Goal: Contribute content: Add original content to the website for others to see

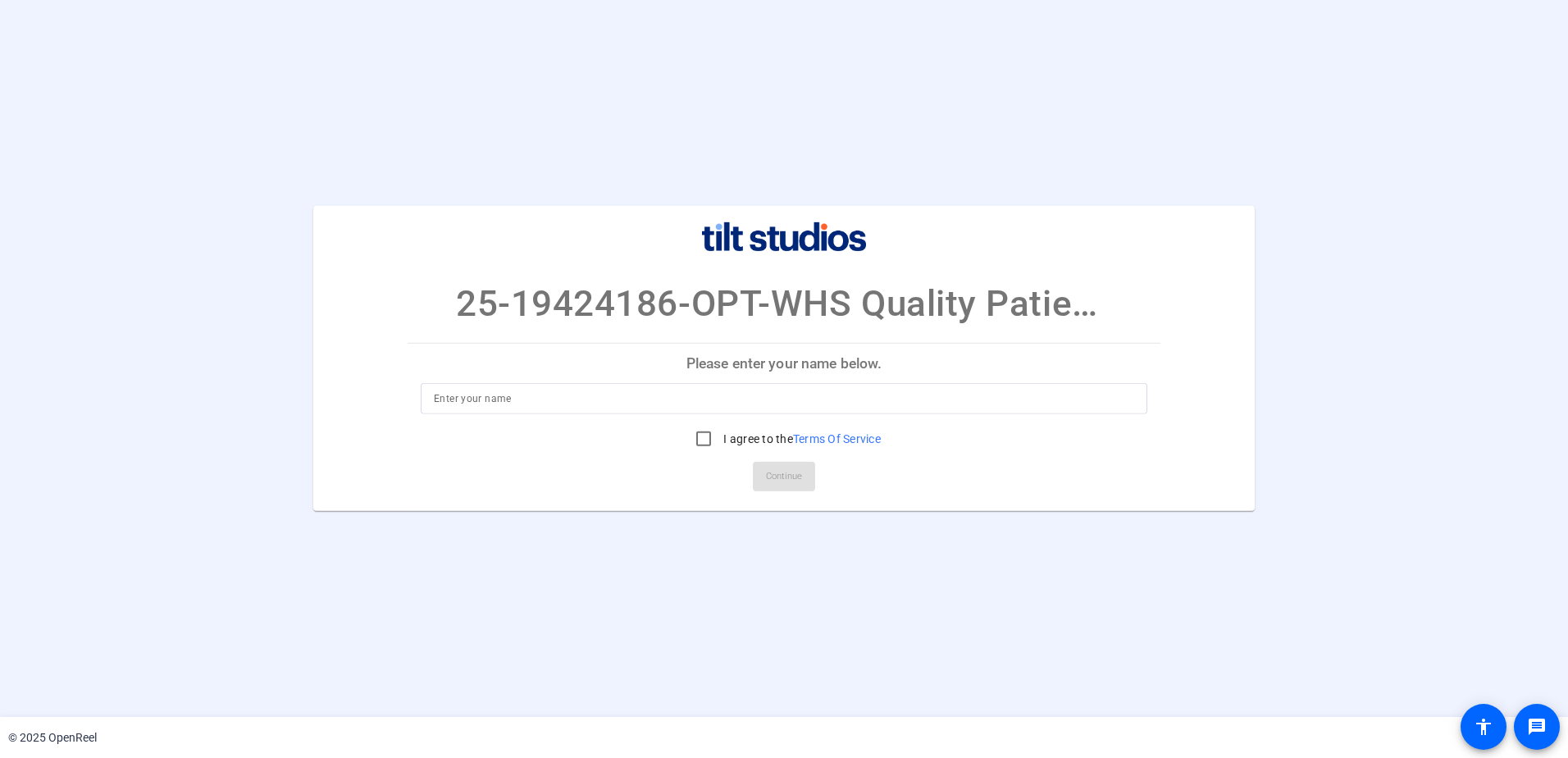
click at [492, 395] on input at bounding box center [784, 398] width 701 height 19
type input "[PERSON_NAME]"
click at [696, 439] on input "I agree to the Terms Of Service" at bounding box center [703, 439] width 33 height 33
checkbox input "true"
click at [795, 478] on span "Continue" at bounding box center [784, 476] width 36 height 24
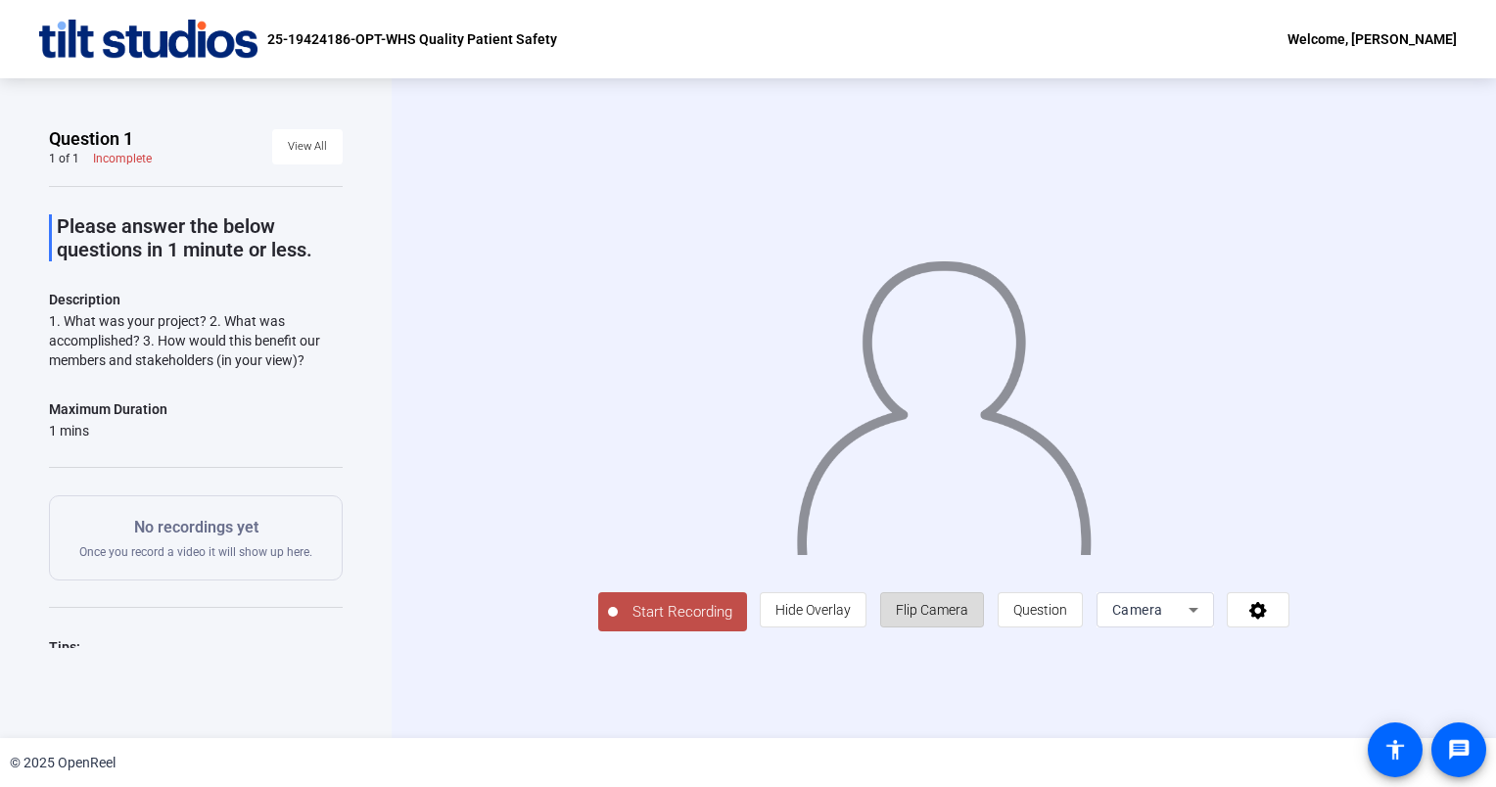
click at [968, 618] on span "Flip Camera" at bounding box center [932, 610] width 72 height 16
click at [851, 618] on span "Hide Overlay" at bounding box center [812, 610] width 75 height 16
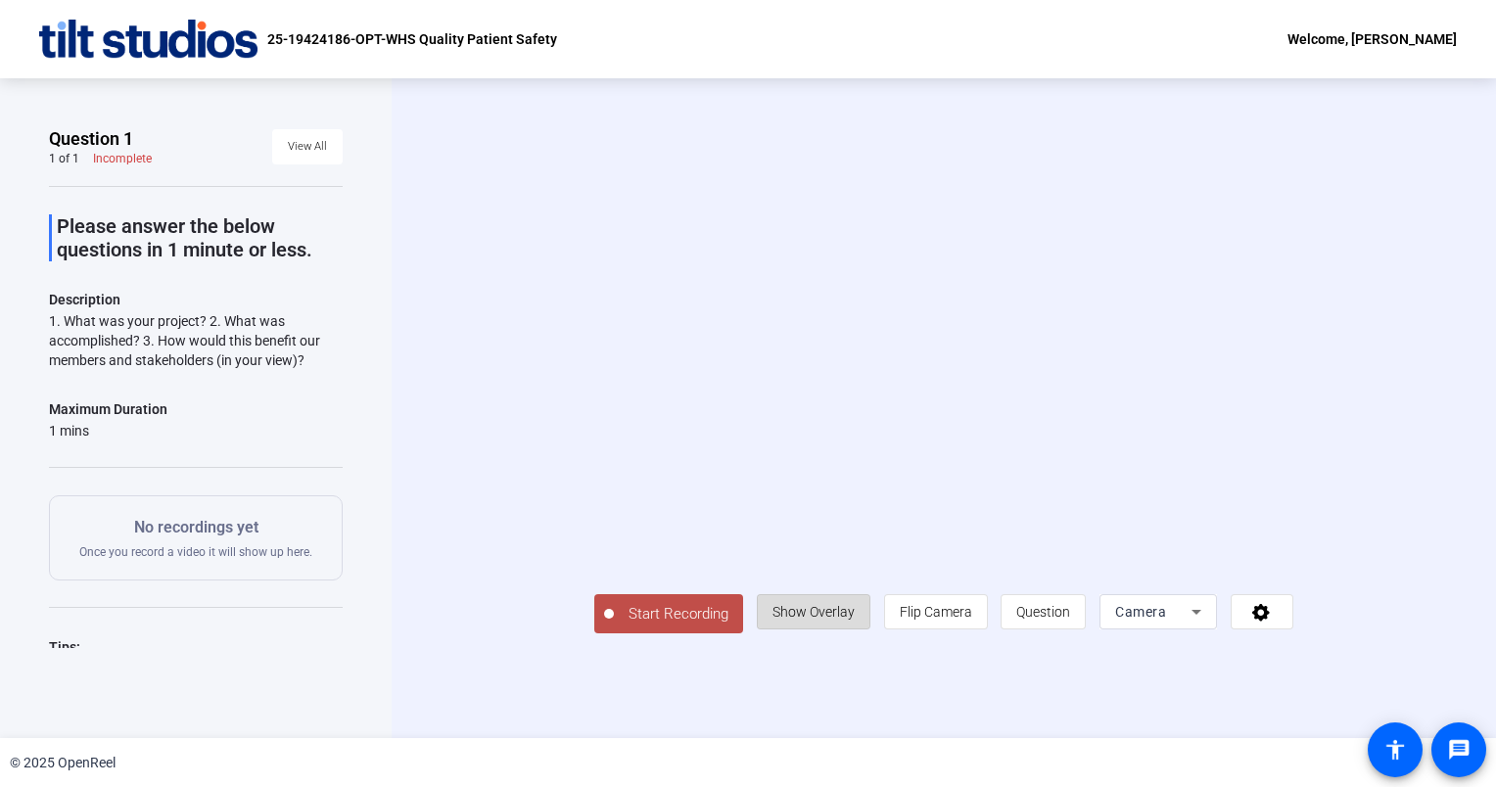
click at [854, 620] on span "Show Overlay" at bounding box center [813, 612] width 82 height 16
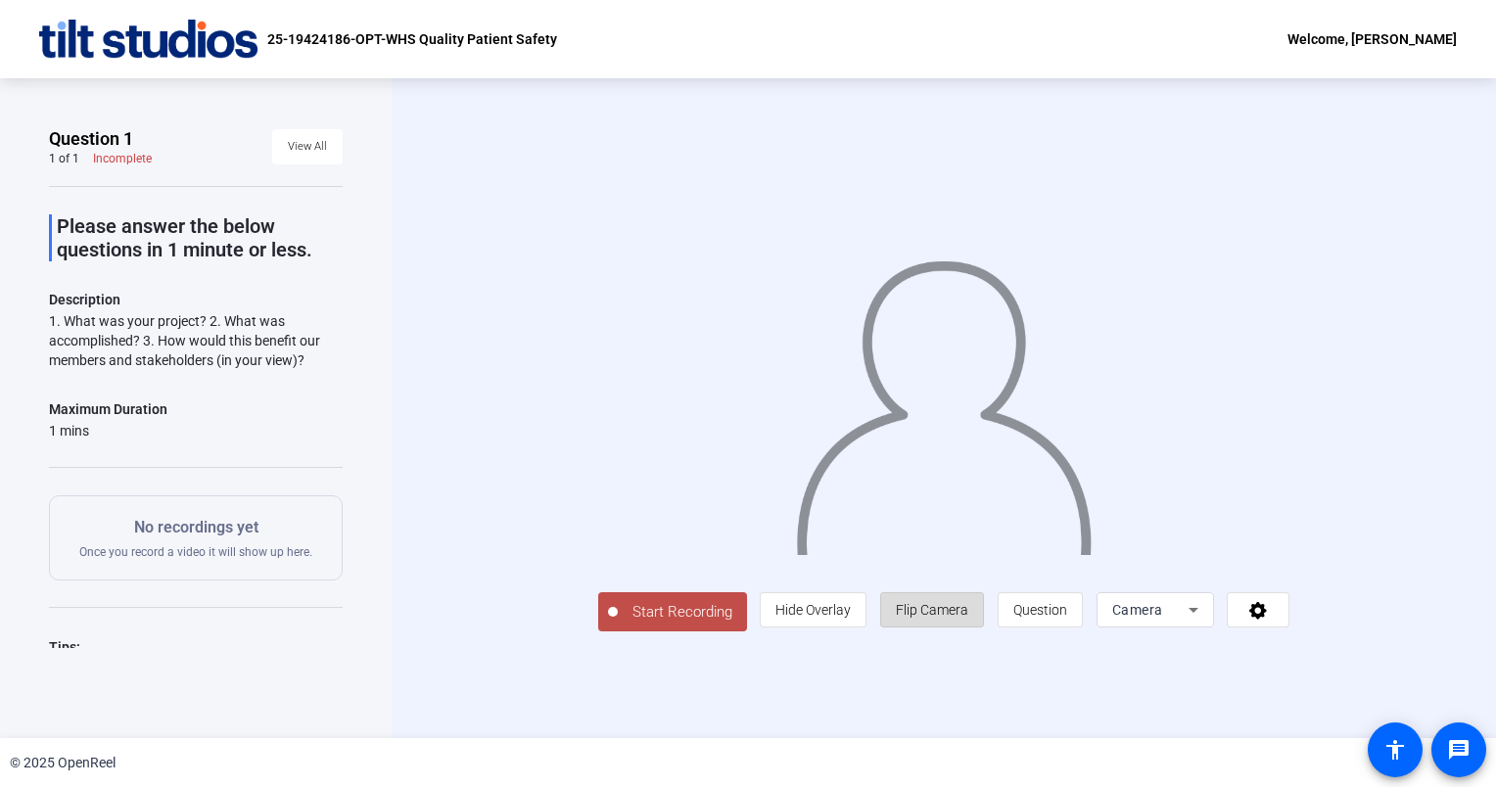
click at [968, 618] on span "Flip Camera" at bounding box center [932, 610] width 72 height 16
click at [1205, 622] on icon at bounding box center [1192, 609] width 23 height 23
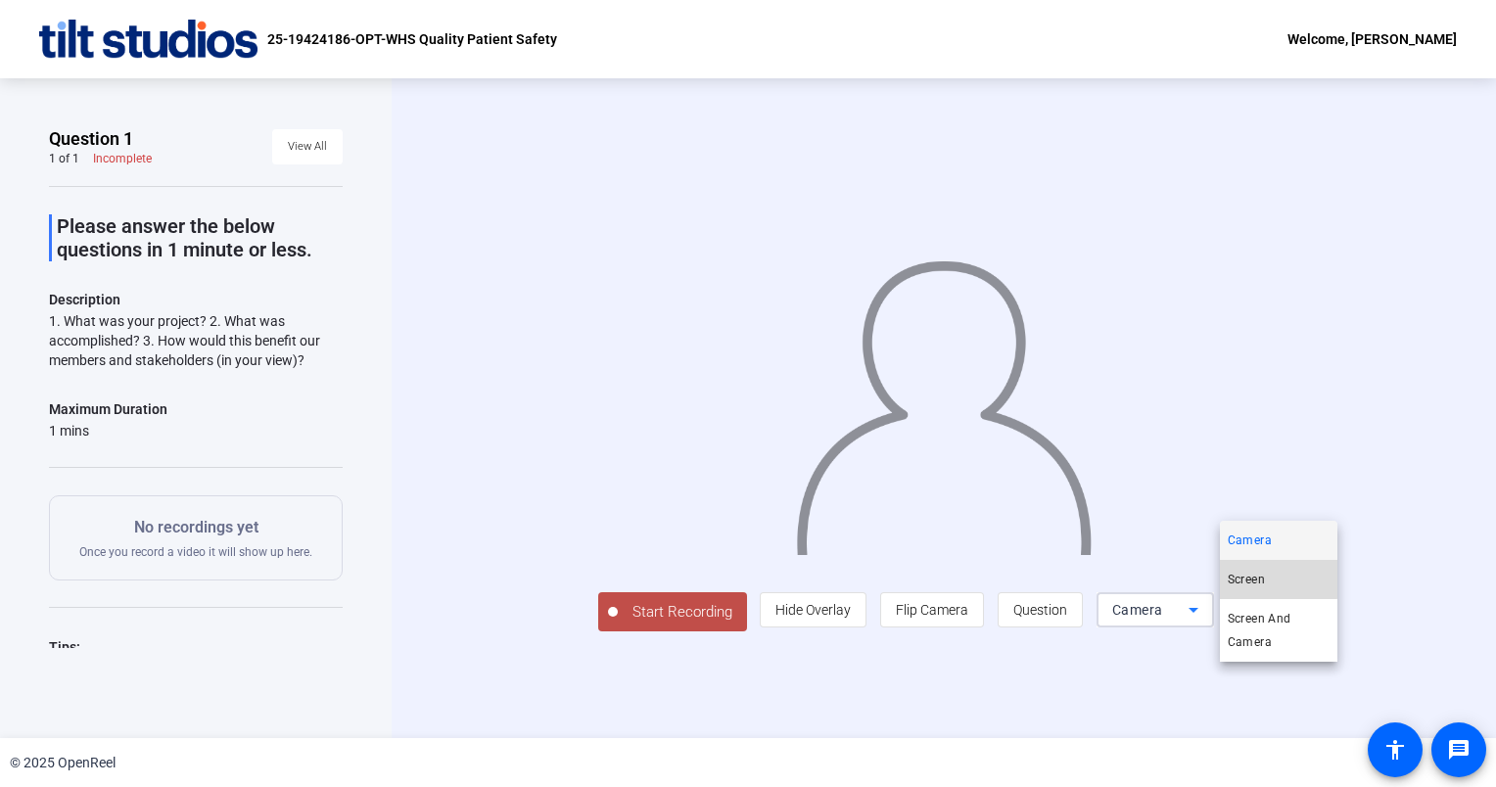
click at [1241, 575] on span "Screen" at bounding box center [1245, 579] width 37 height 23
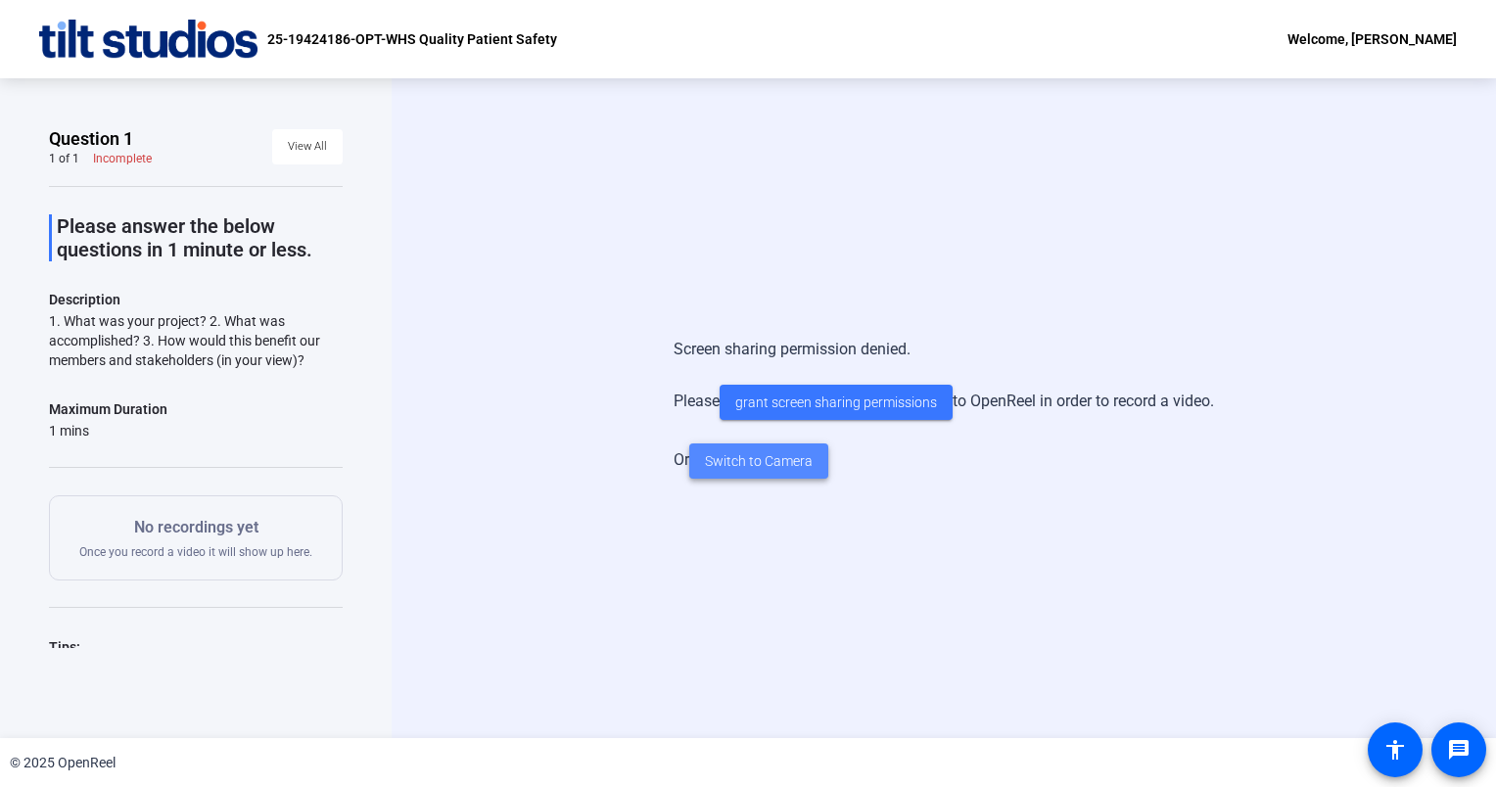
click at [778, 465] on span "Switch to Camera" at bounding box center [759, 461] width 108 height 21
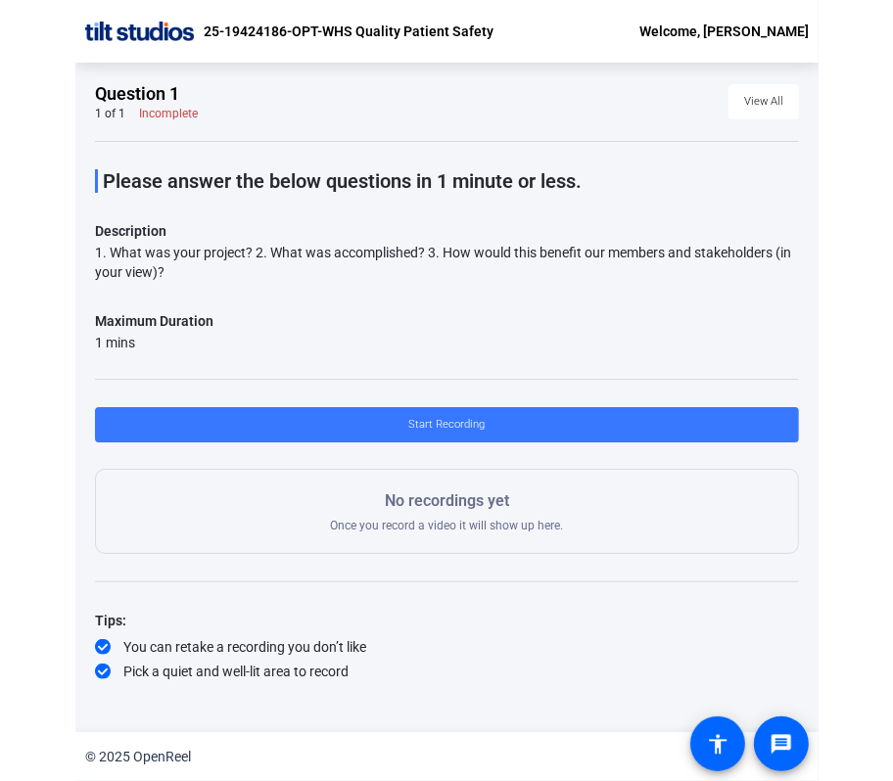
scroll to position [23, 0]
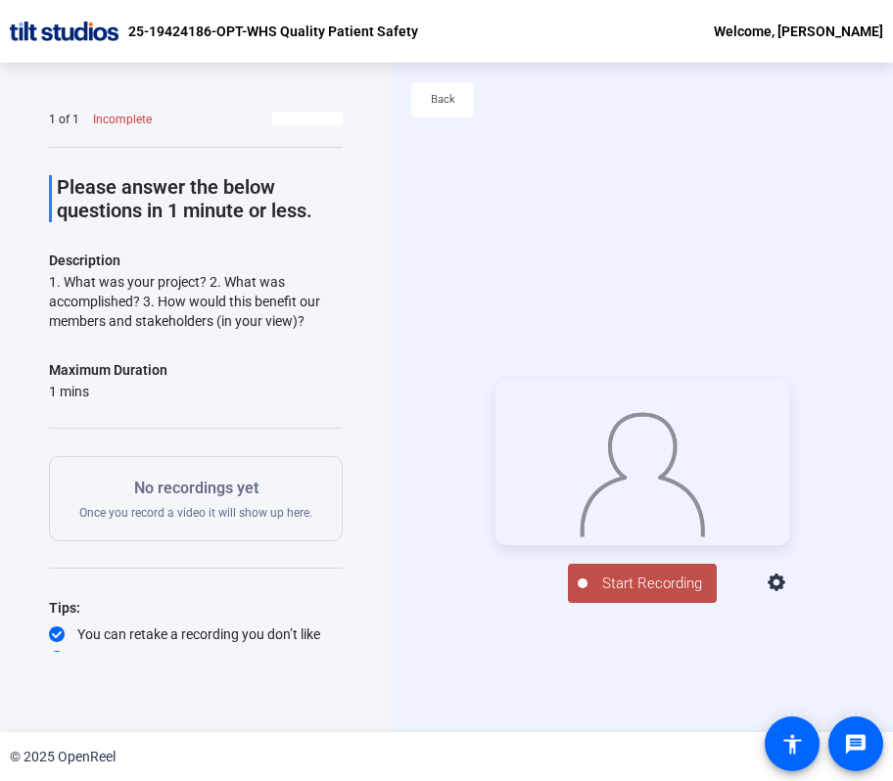
click at [788, 192] on div "Start Recording person Hide Overlay flip Flip Camera question_mark Question Cam…" at bounding box center [642, 491] width 501 height 669
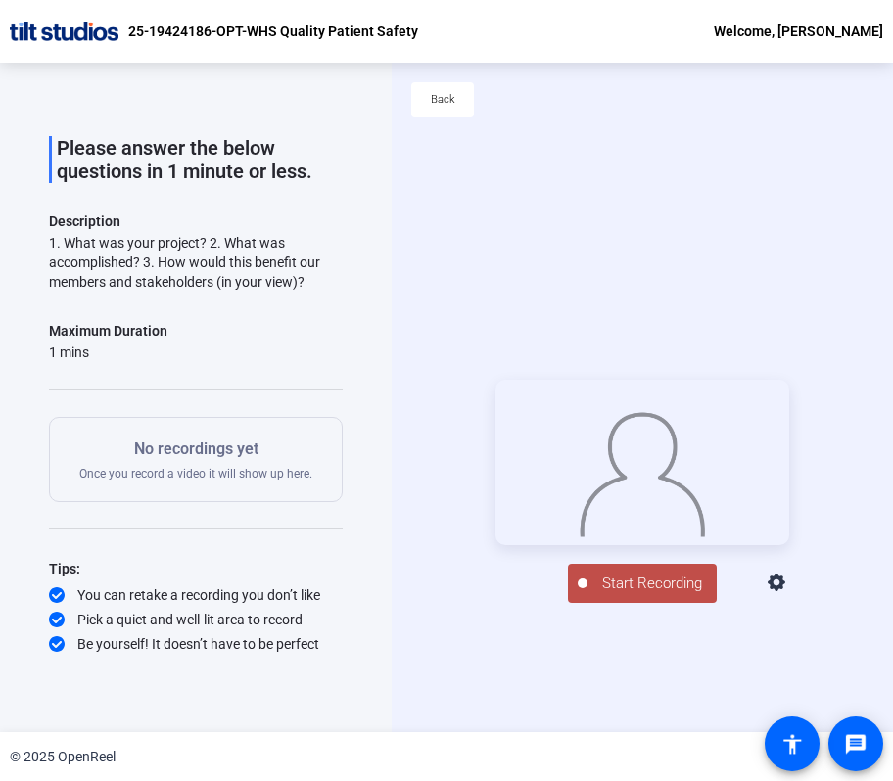
click at [630, 595] on span "Start Recording" at bounding box center [651, 584] width 129 height 23
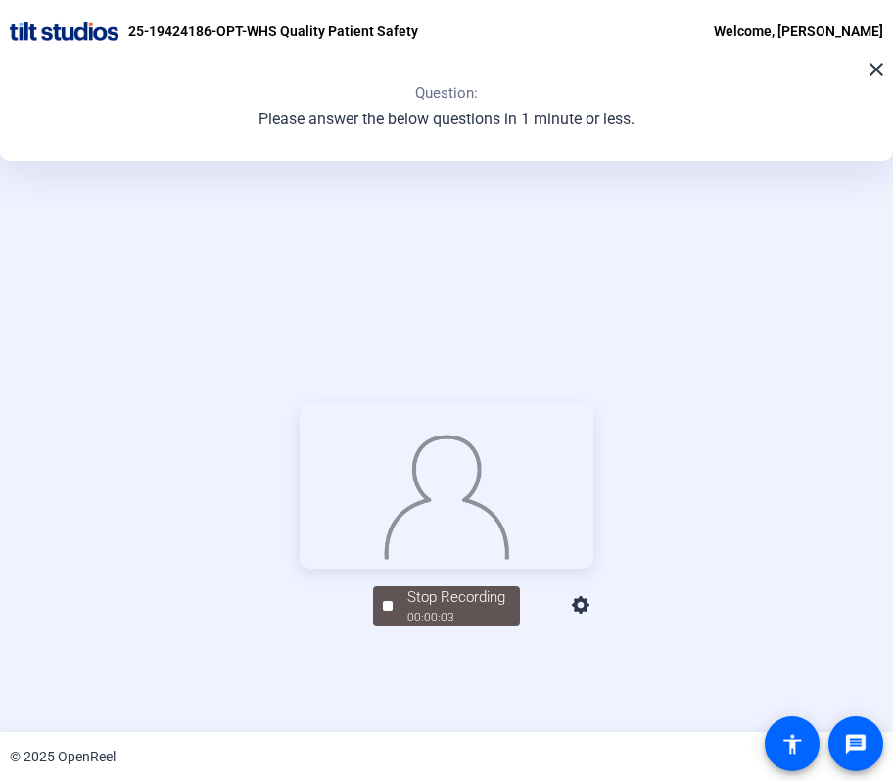
scroll to position [219, 0]
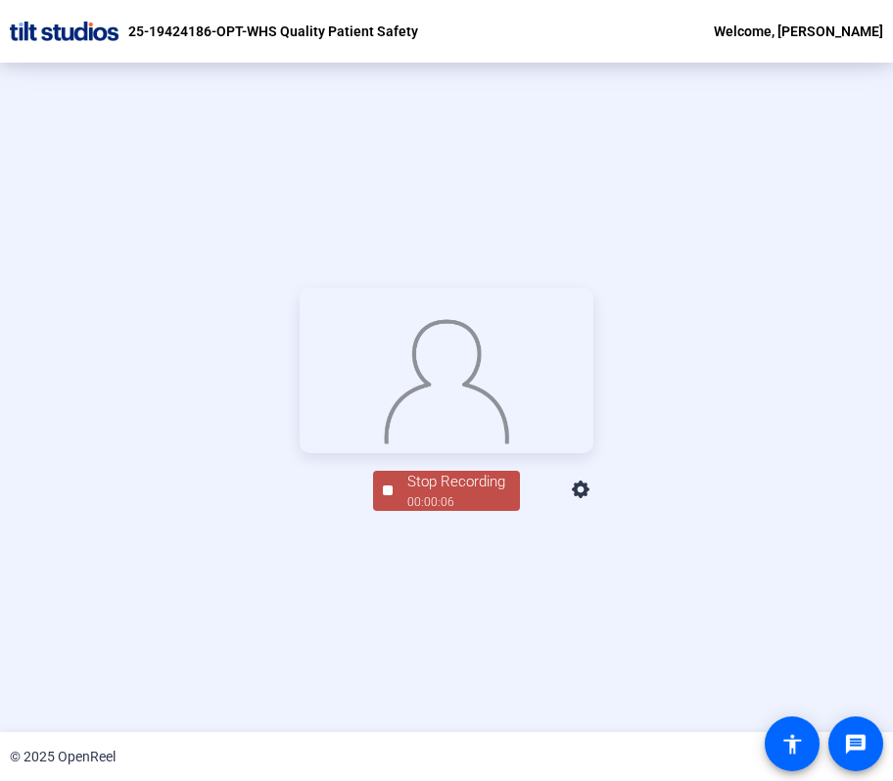
click at [383, 495] on div at bounding box center [388, 490] width 10 height 10
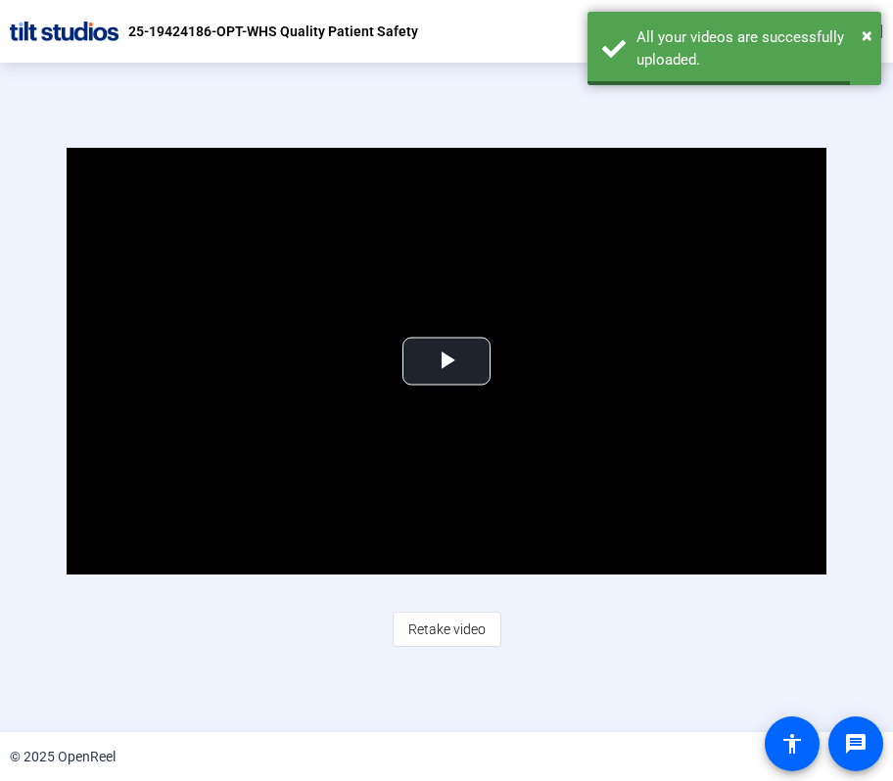
scroll to position [86, 0]
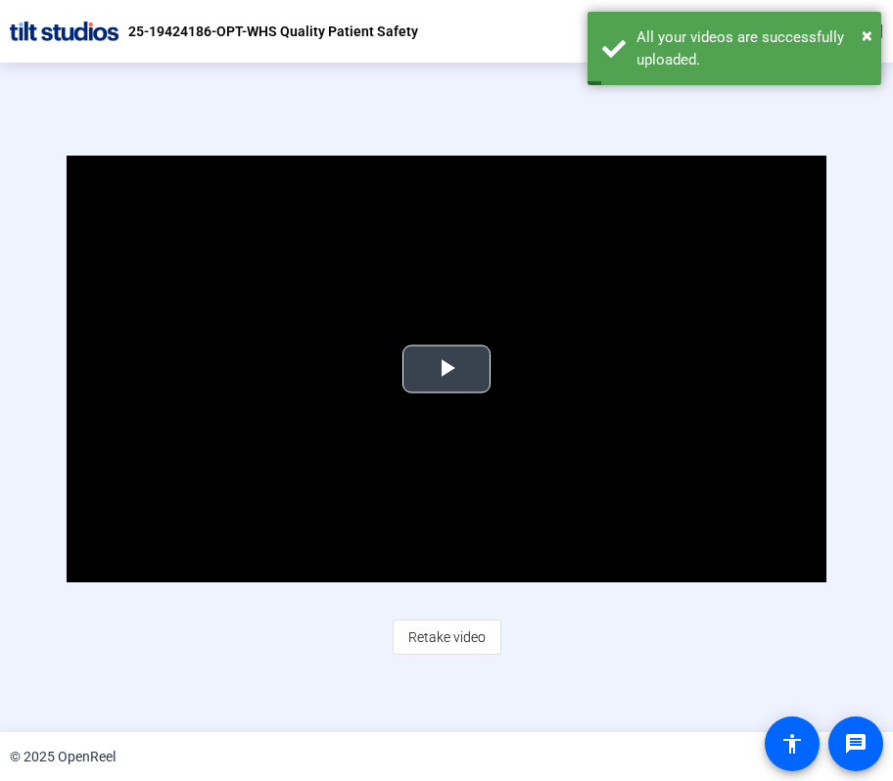
click at [446, 369] on span "Video Player" at bounding box center [446, 369] width 0 height 0
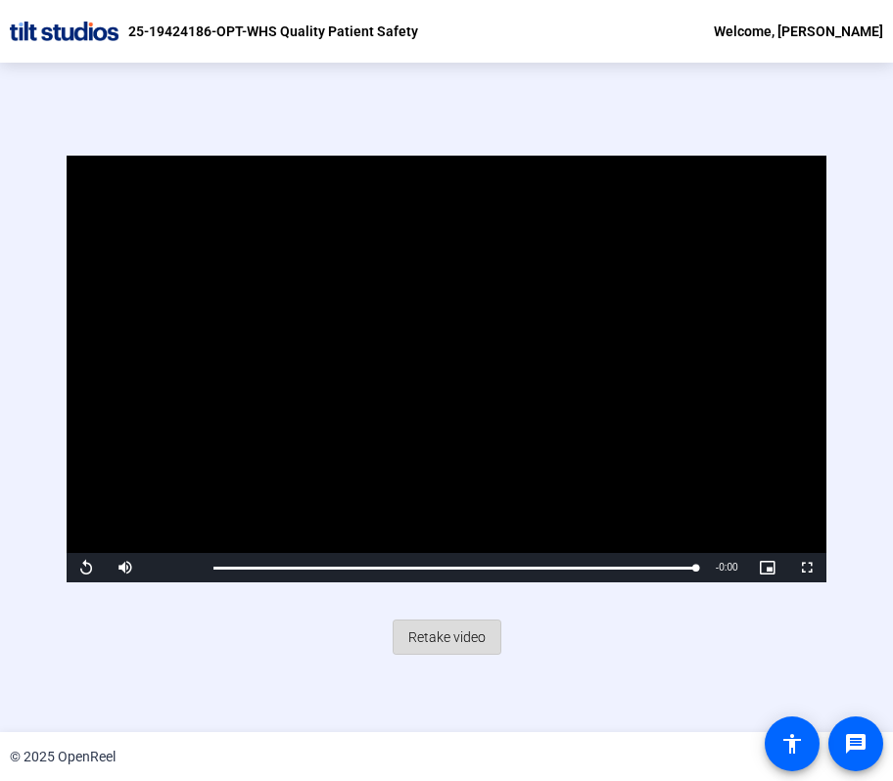
click at [463, 619] on span "Retake video" at bounding box center [446, 637] width 77 height 37
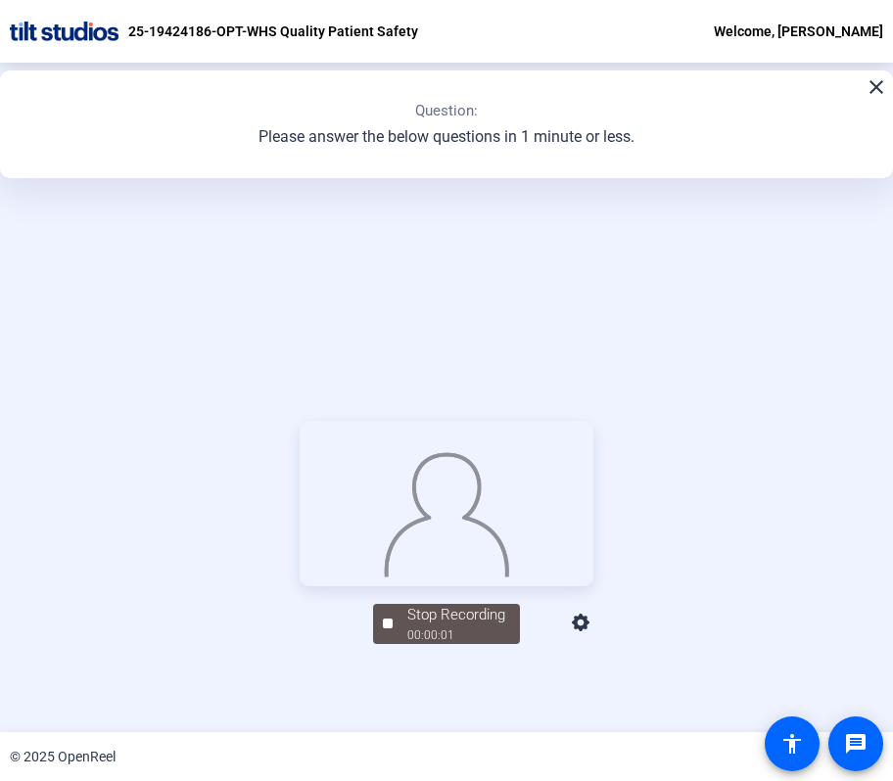
scroll to position [219, 0]
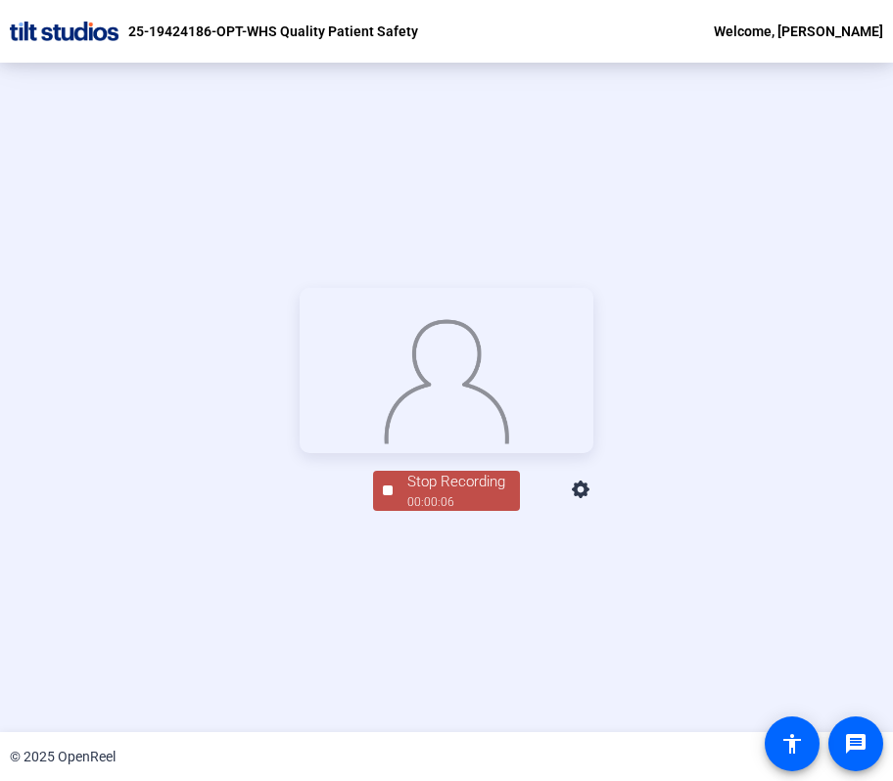
click at [423, 511] on div "00:00:06" at bounding box center [456, 502] width 98 height 18
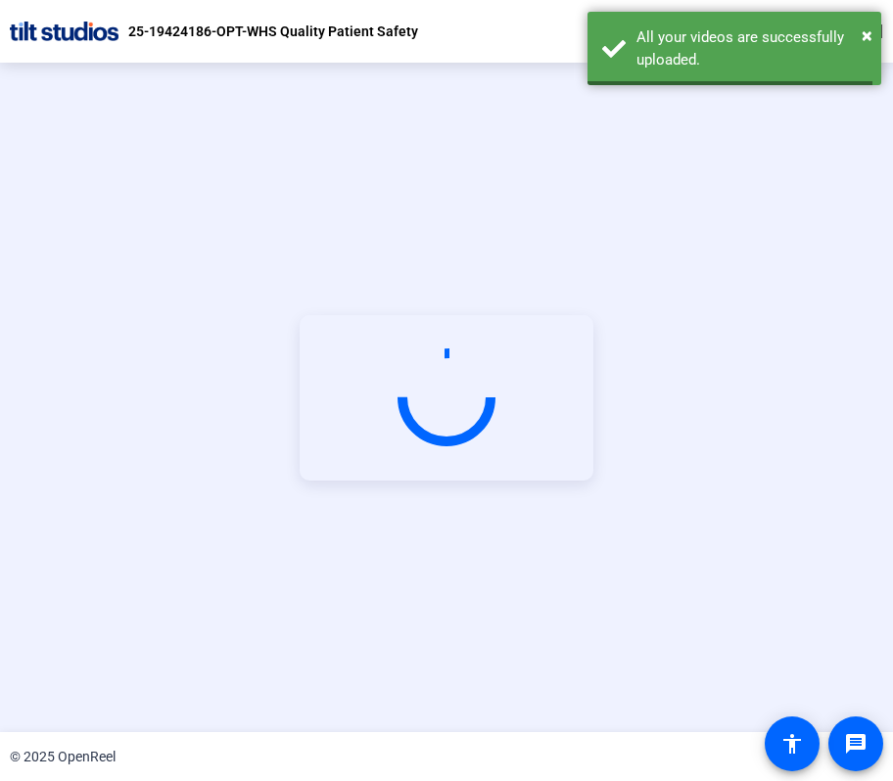
scroll to position [86, 0]
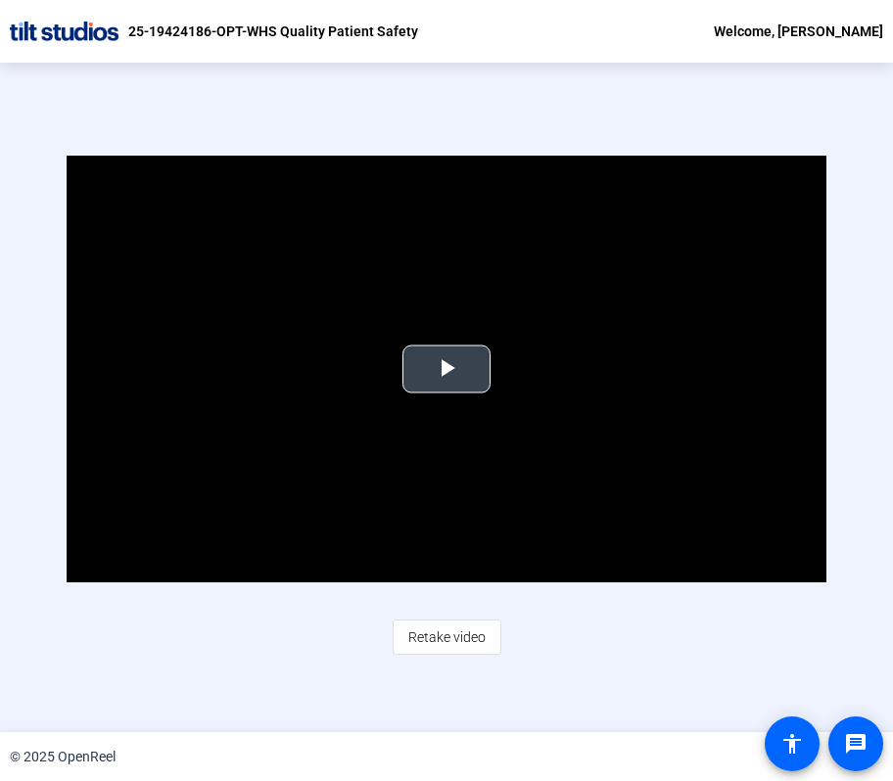
click at [446, 369] on span "Video Player" at bounding box center [446, 369] width 0 height 0
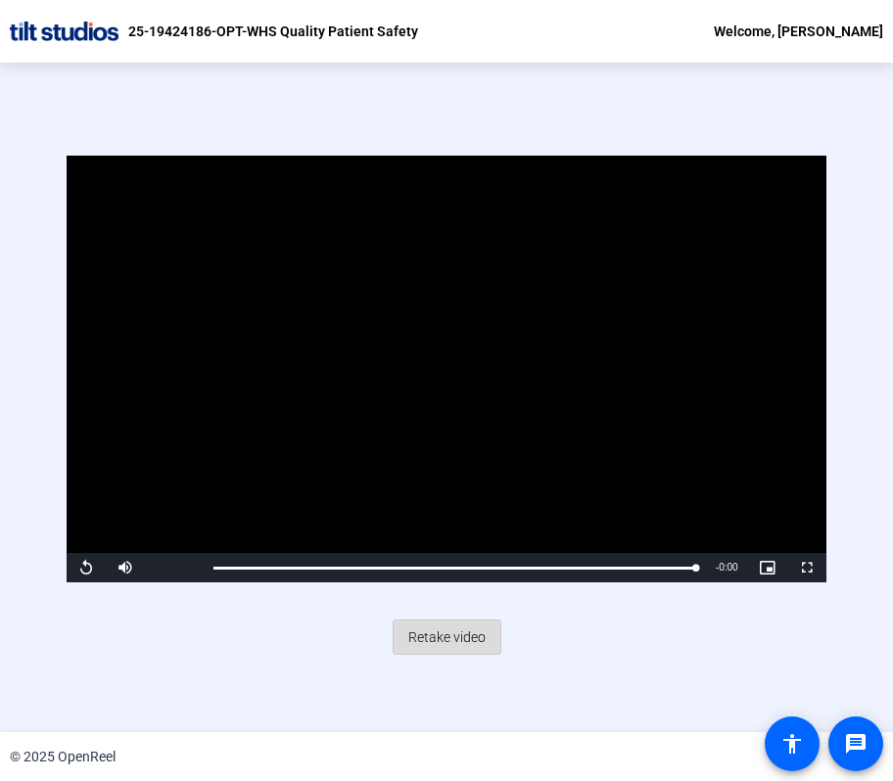
click at [444, 619] on span "Retake video" at bounding box center [446, 637] width 77 height 37
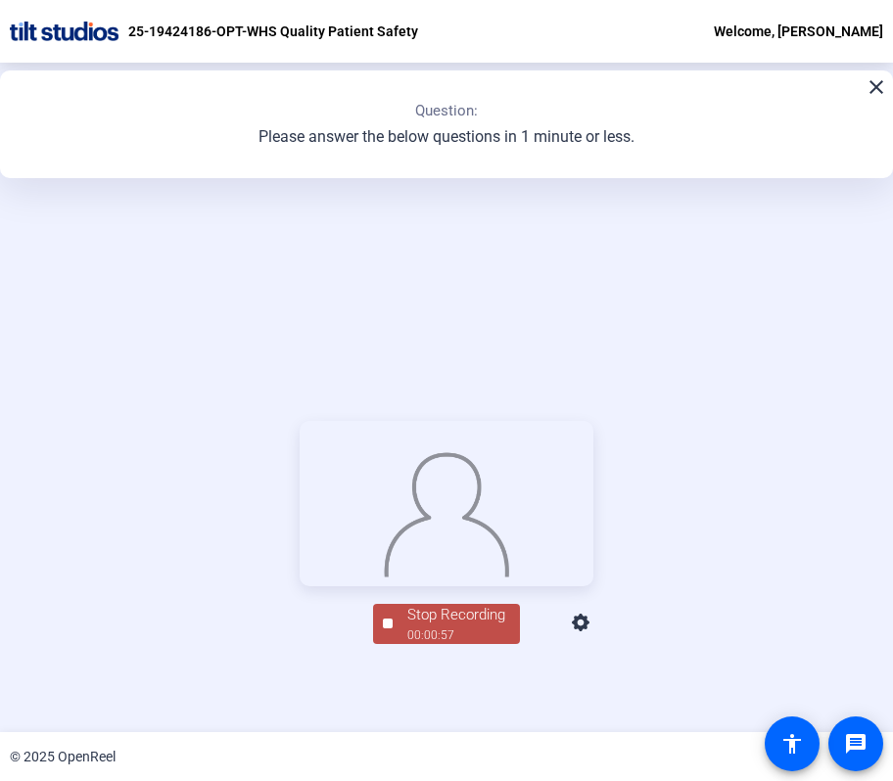
scroll to position [219, 0]
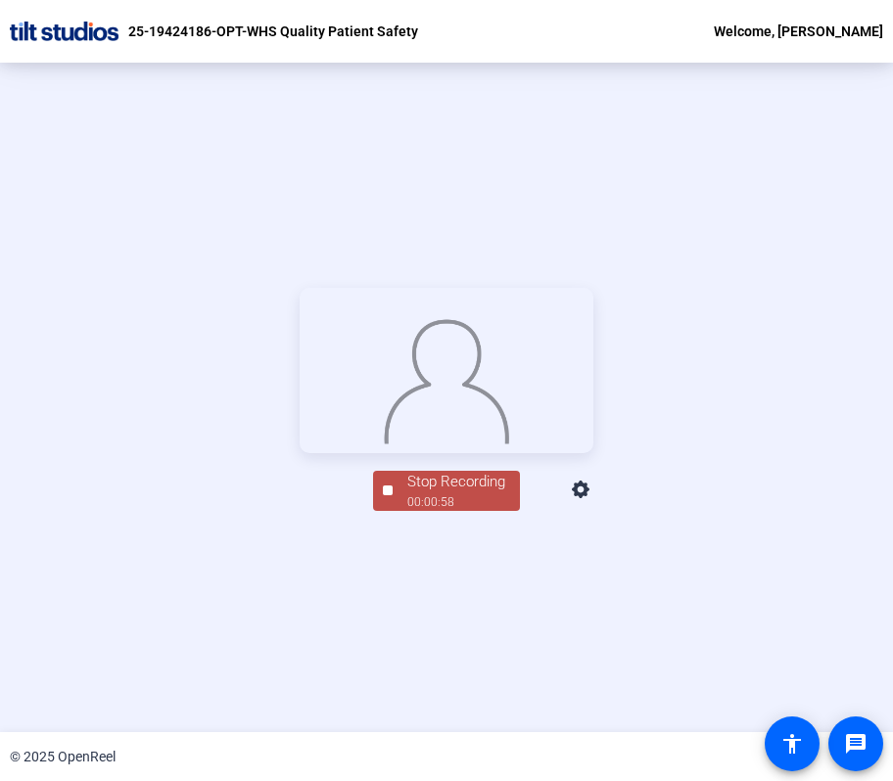
click at [419, 493] on div "Stop Recording" at bounding box center [456, 482] width 98 height 23
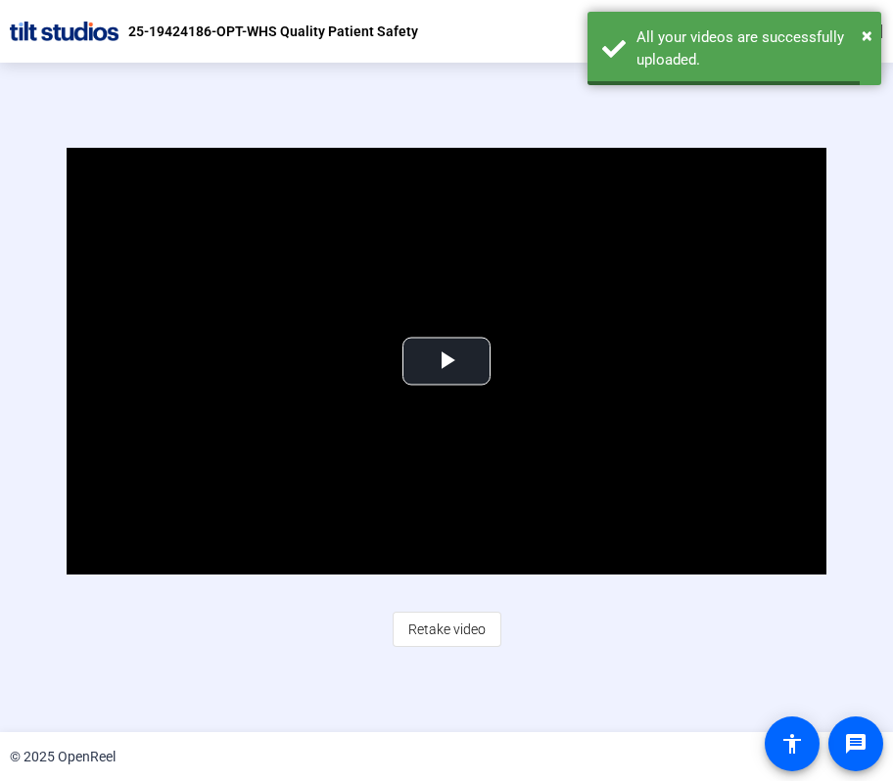
scroll to position [86, 0]
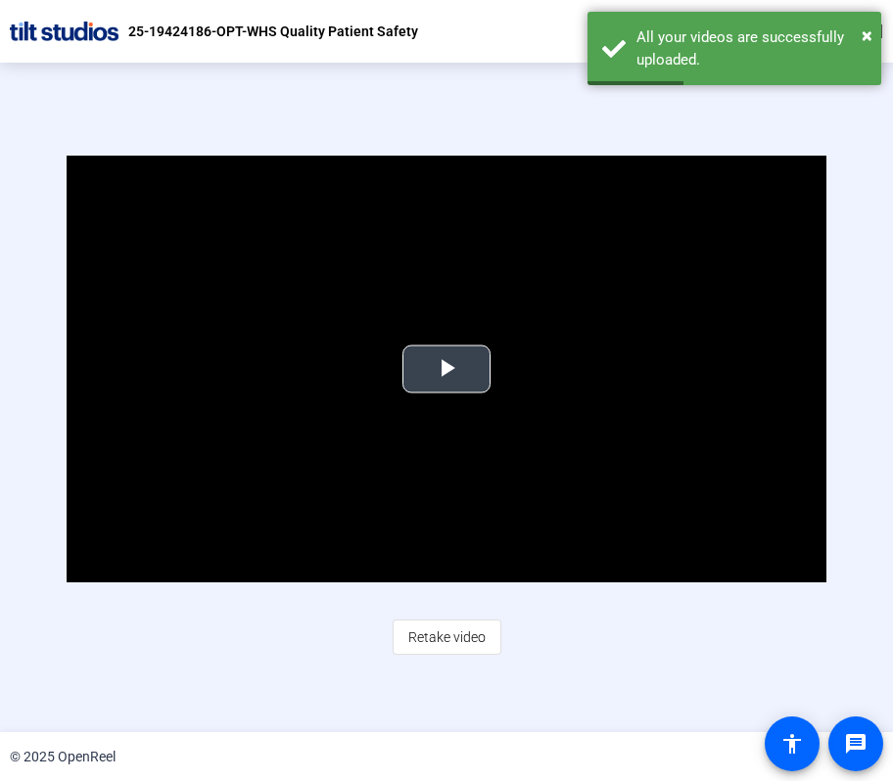
click at [446, 369] on span "Video Player" at bounding box center [446, 369] width 0 height 0
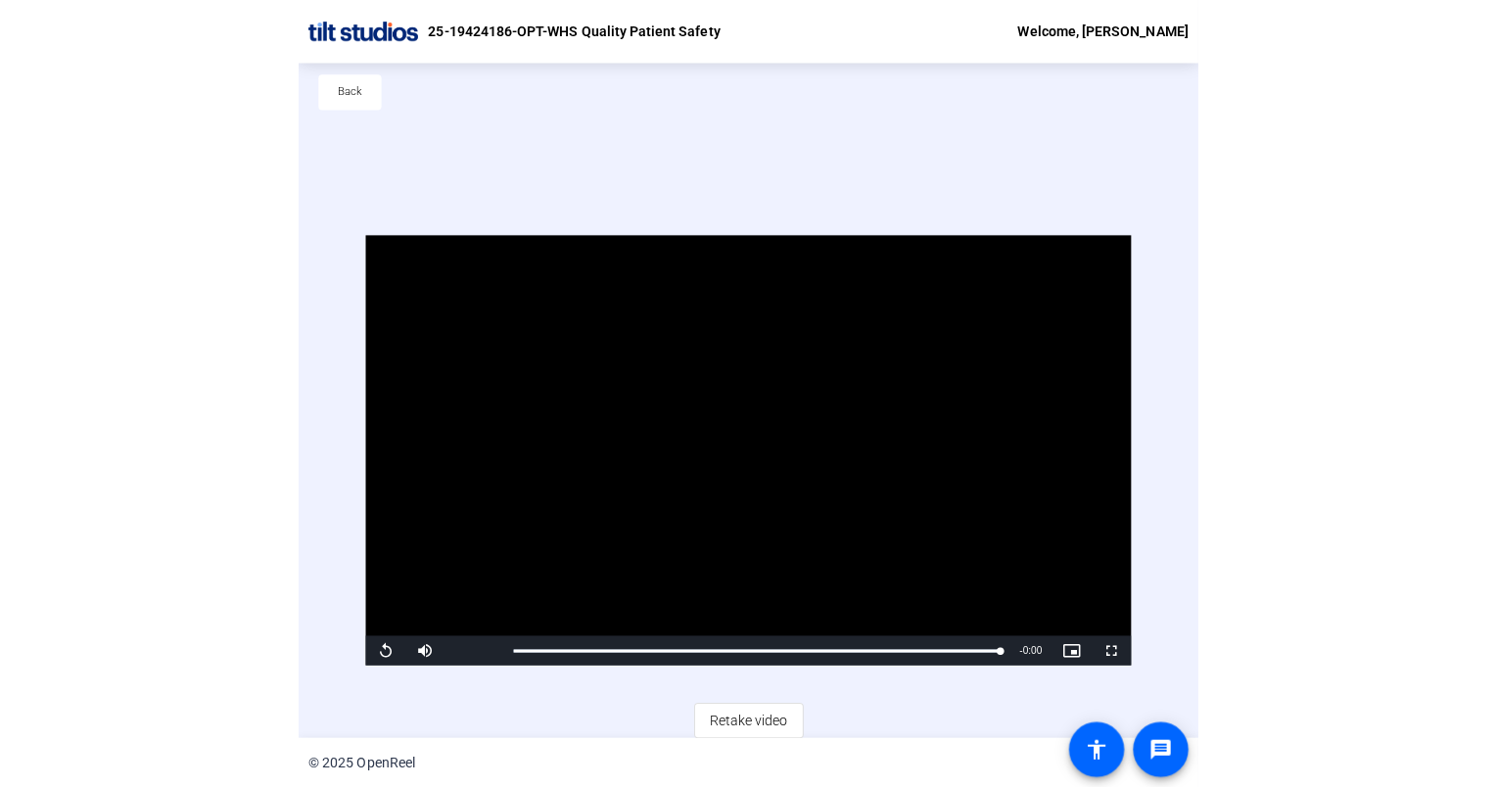
scroll to position [0, 0]
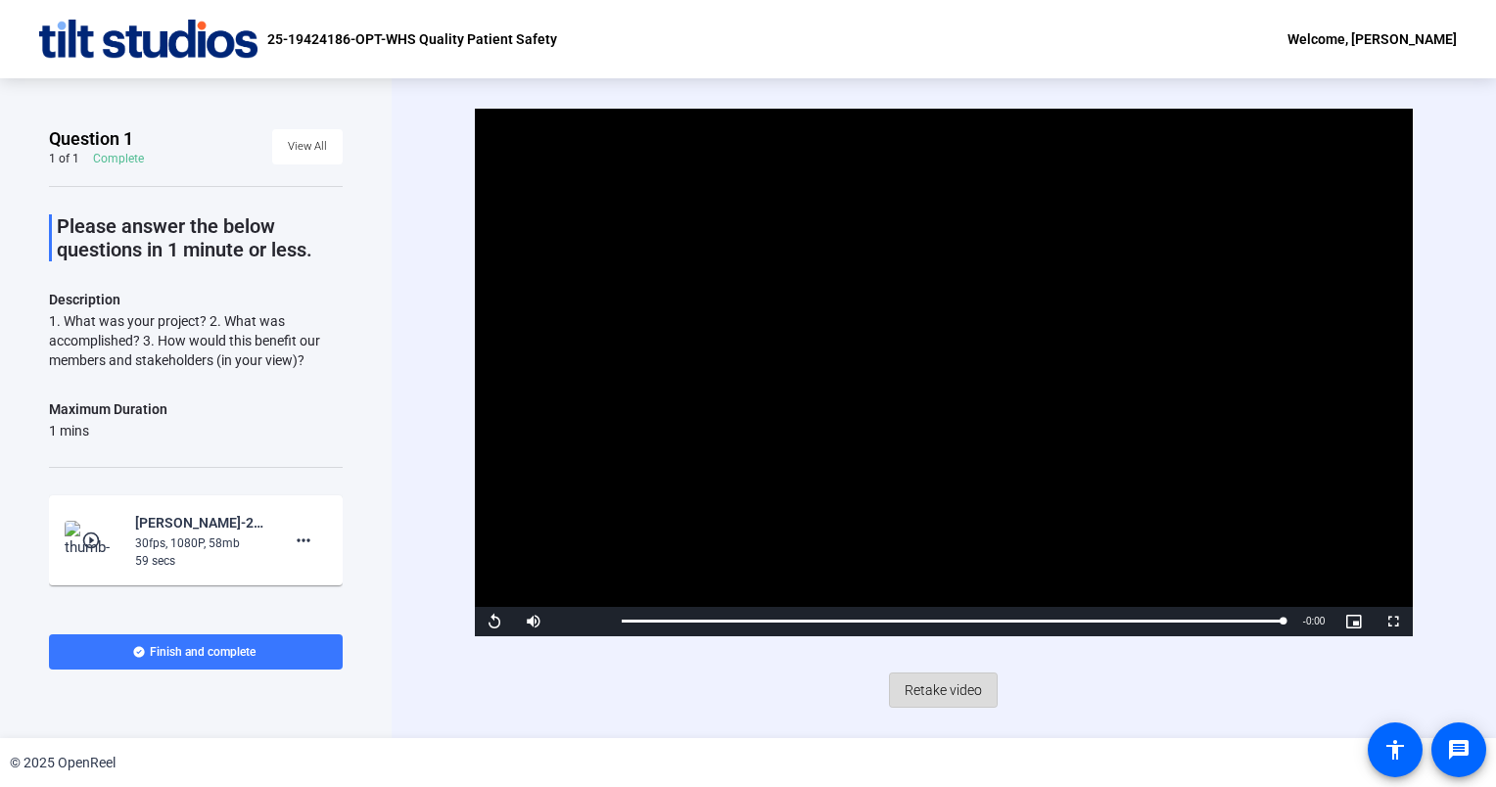
click at [933, 697] on span "Retake video" at bounding box center [942, 689] width 77 height 37
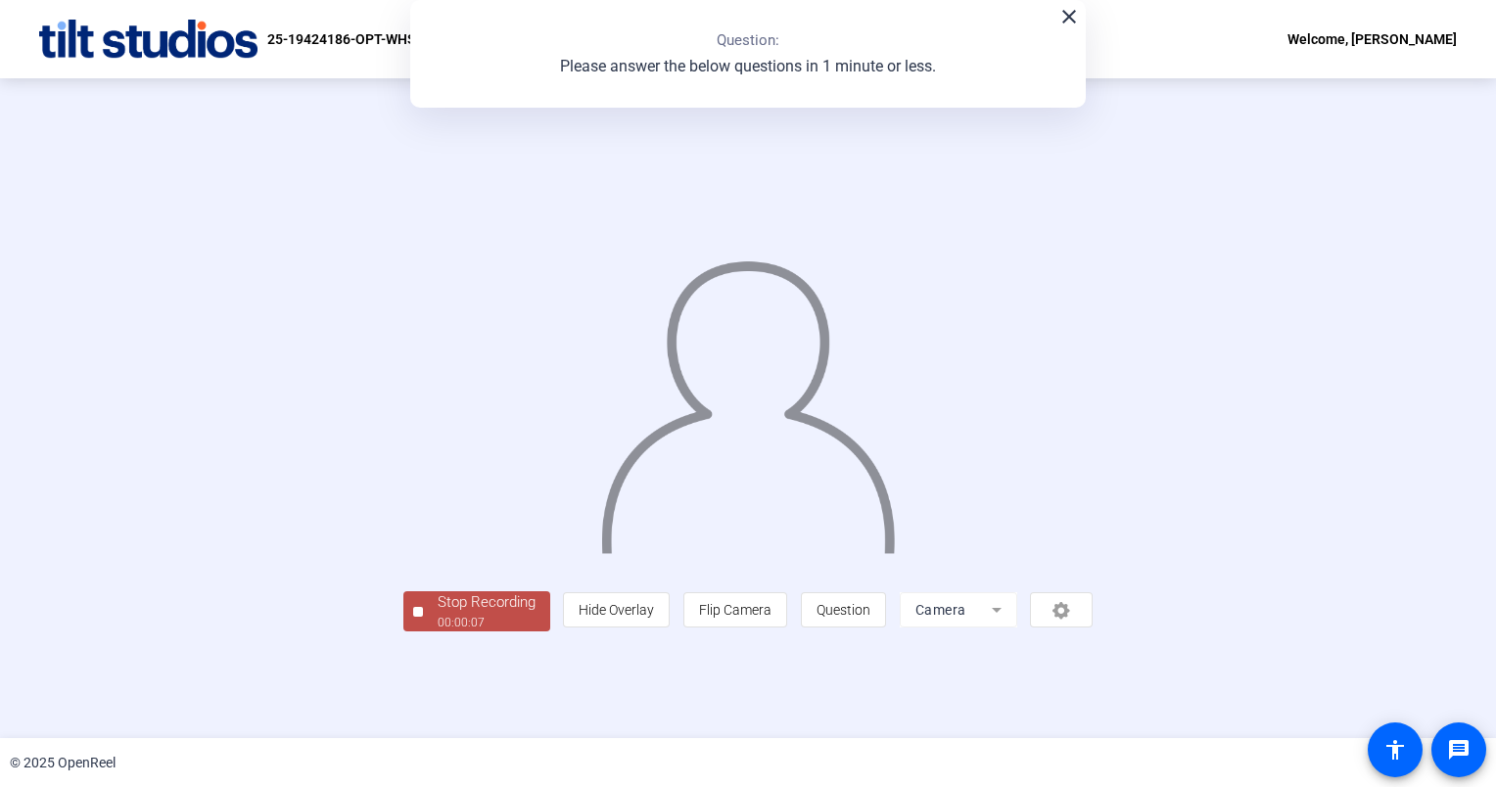
click at [438, 614] on div "Stop Recording" at bounding box center [487, 602] width 98 height 23
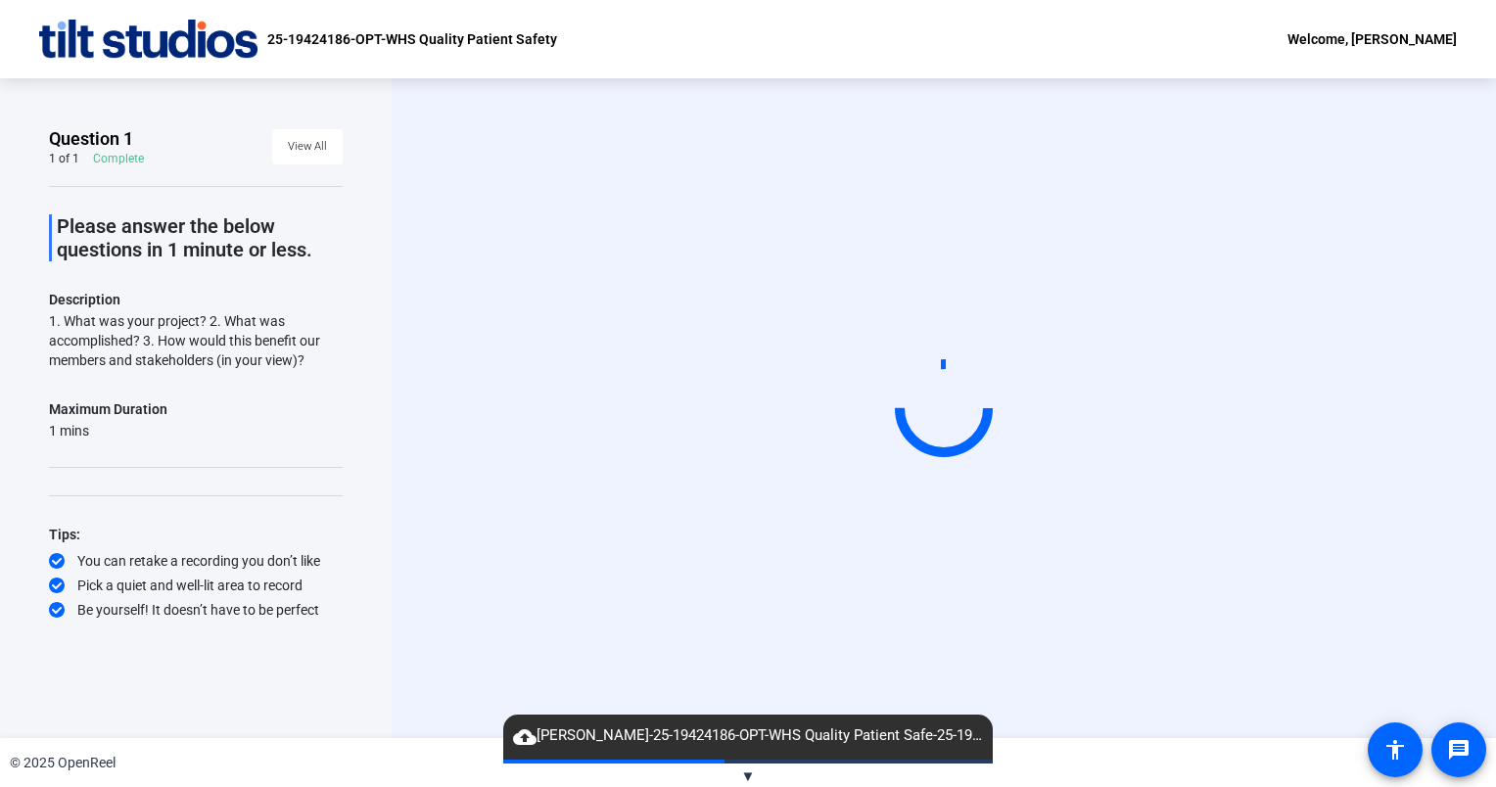
click at [747, 771] on span "▼" at bounding box center [748, 776] width 15 height 18
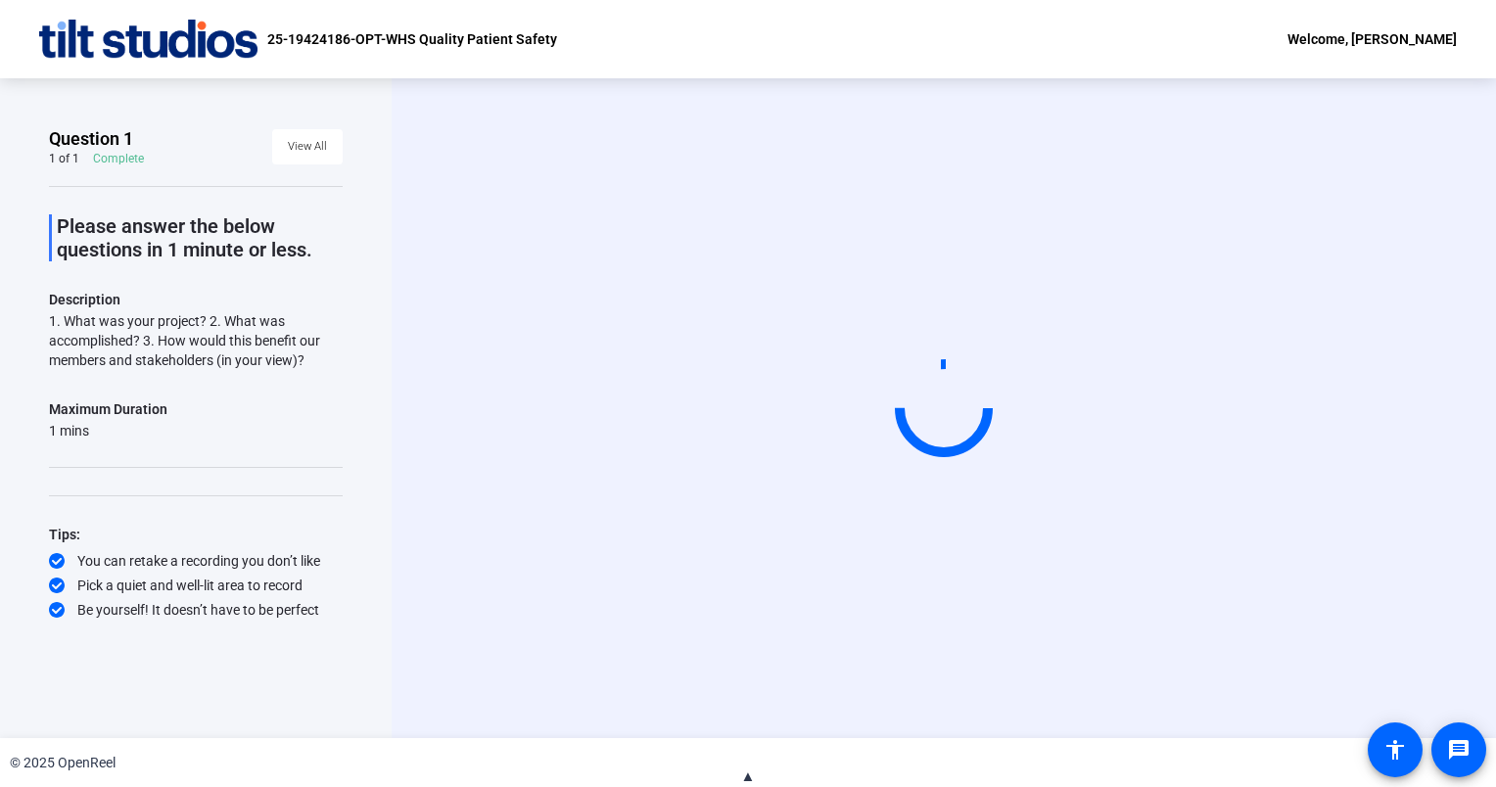
click at [747, 771] on span "▲" at bounding box center [748, 776] width 15 height 18
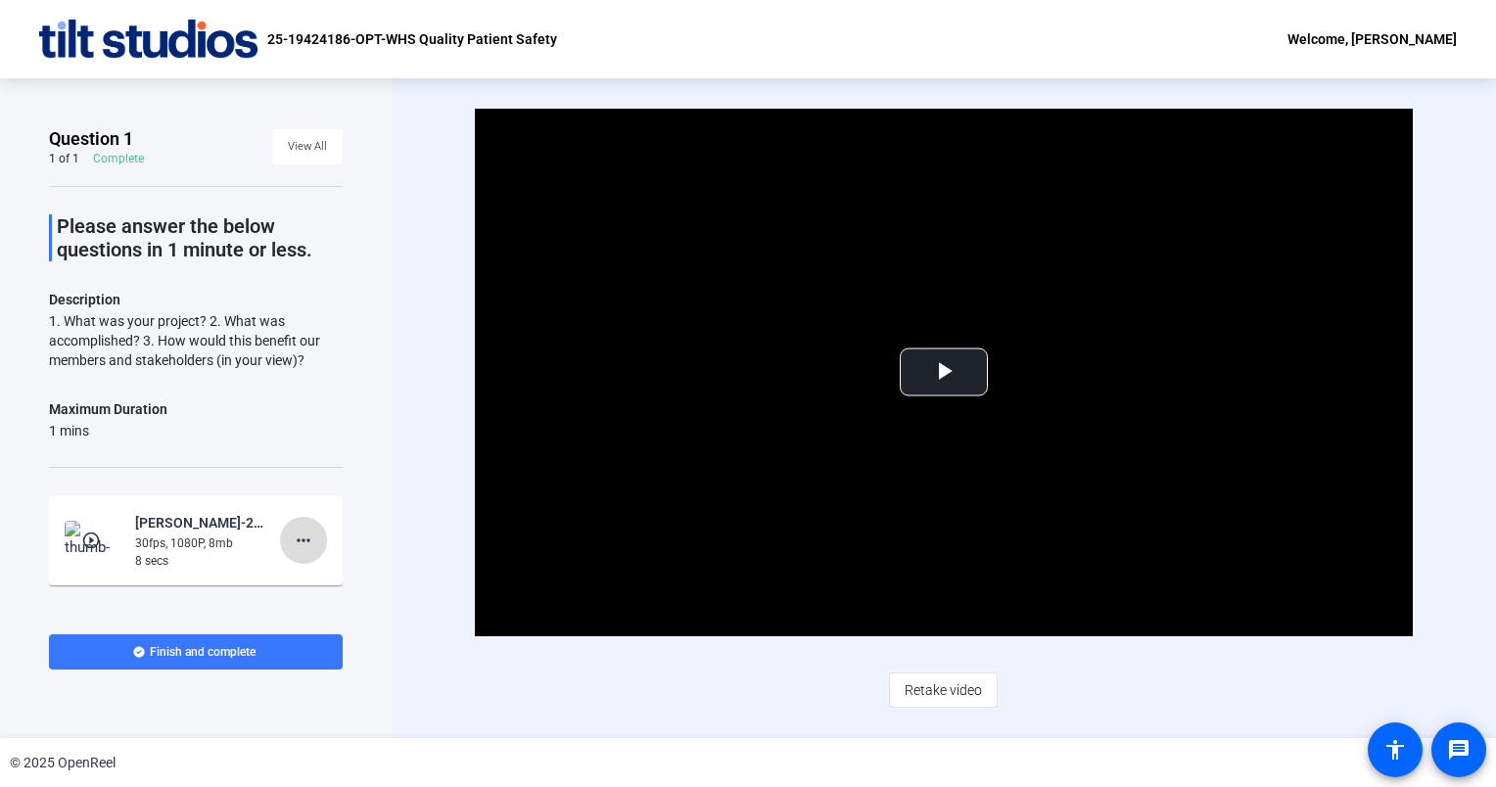
click at [296, 538] on mat-icon "more_horiz" at bounding box center [303, 540] width 23 height 23
click at [329, 576] on span "Delete clip" at bounding box center [325, 580] width 78 height 23
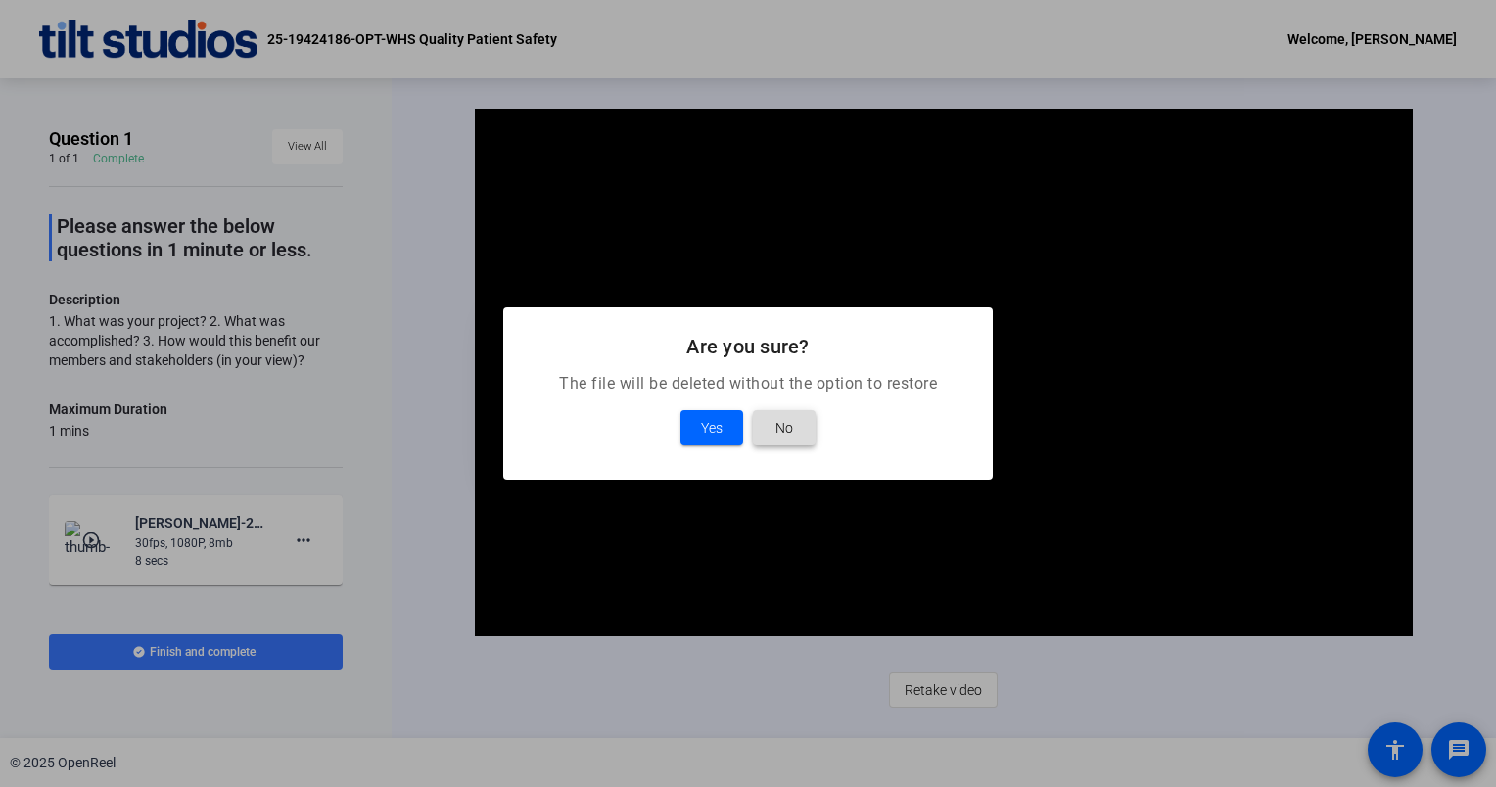
click at [783, 427] on span "No" at bounding box center [784, 427] width 18 height 23
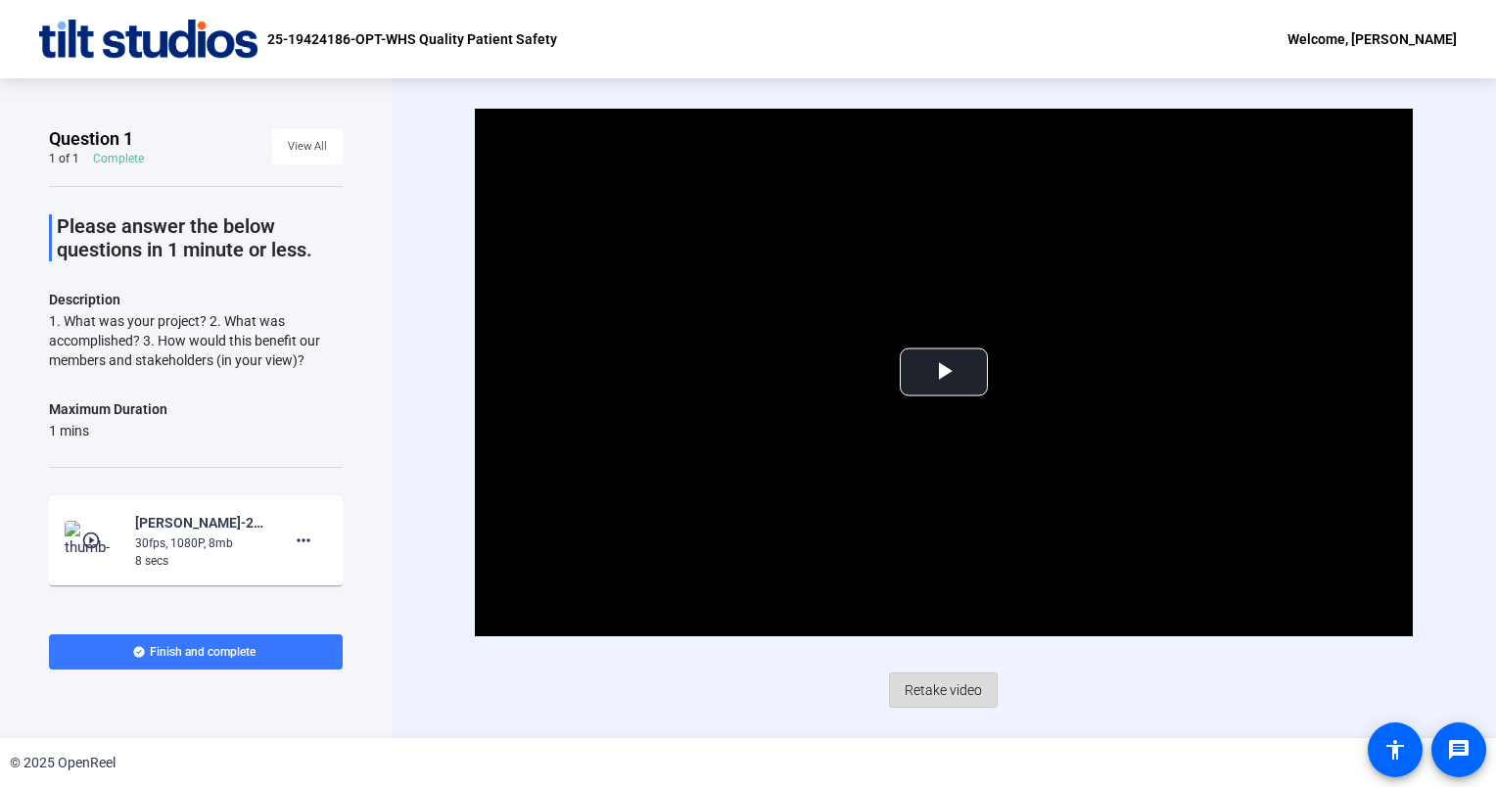
click at [937, 694] on span "Retake video" at bounding box center [942, 689] width 77 height 37
click at [944, 372] on span "Video Player" at bounding box center [944, 372] width 0 height 0
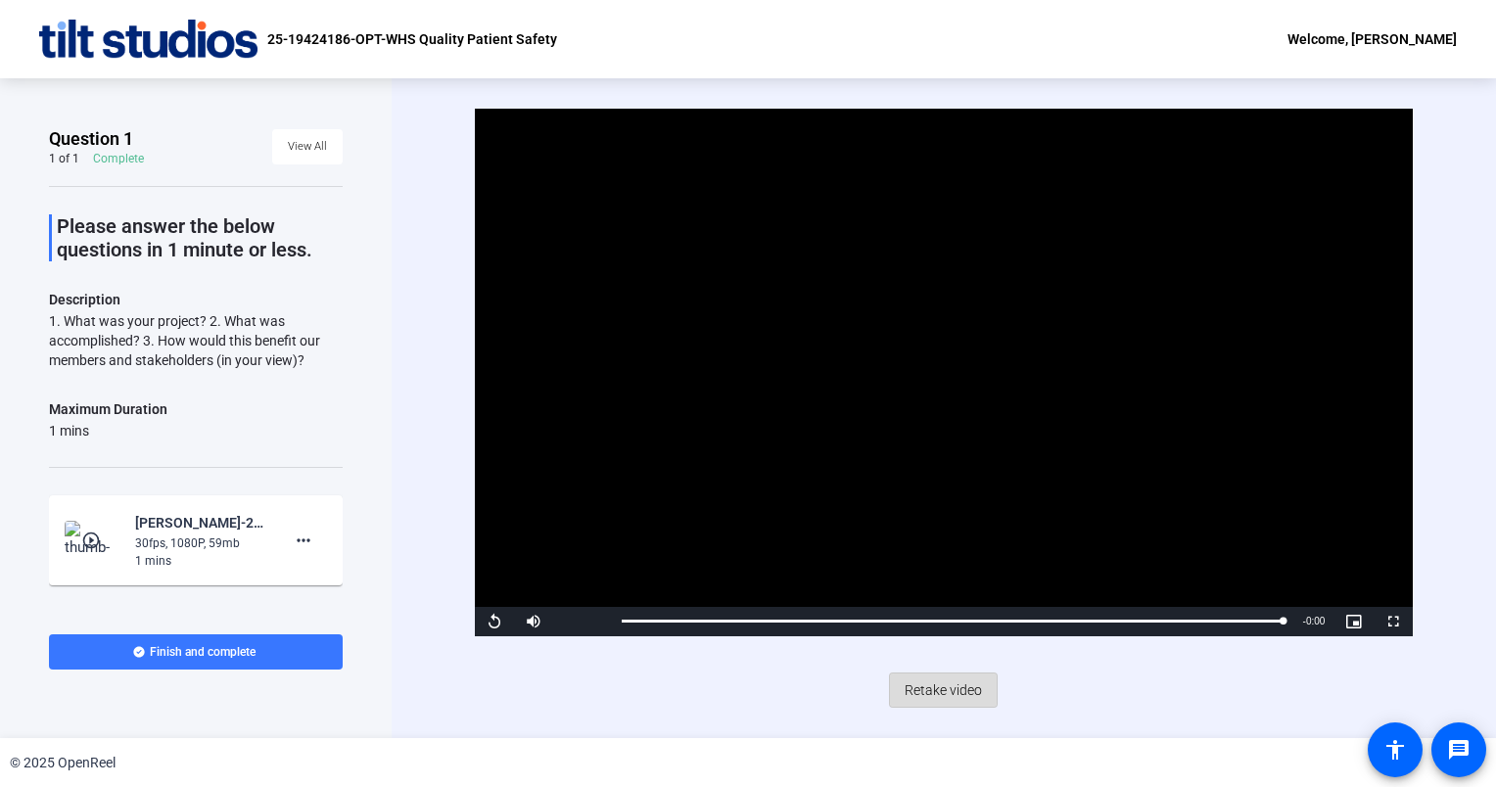
click at [947, 692] on span "Retake video" at bounding box center [942, 689] width 77 height 37
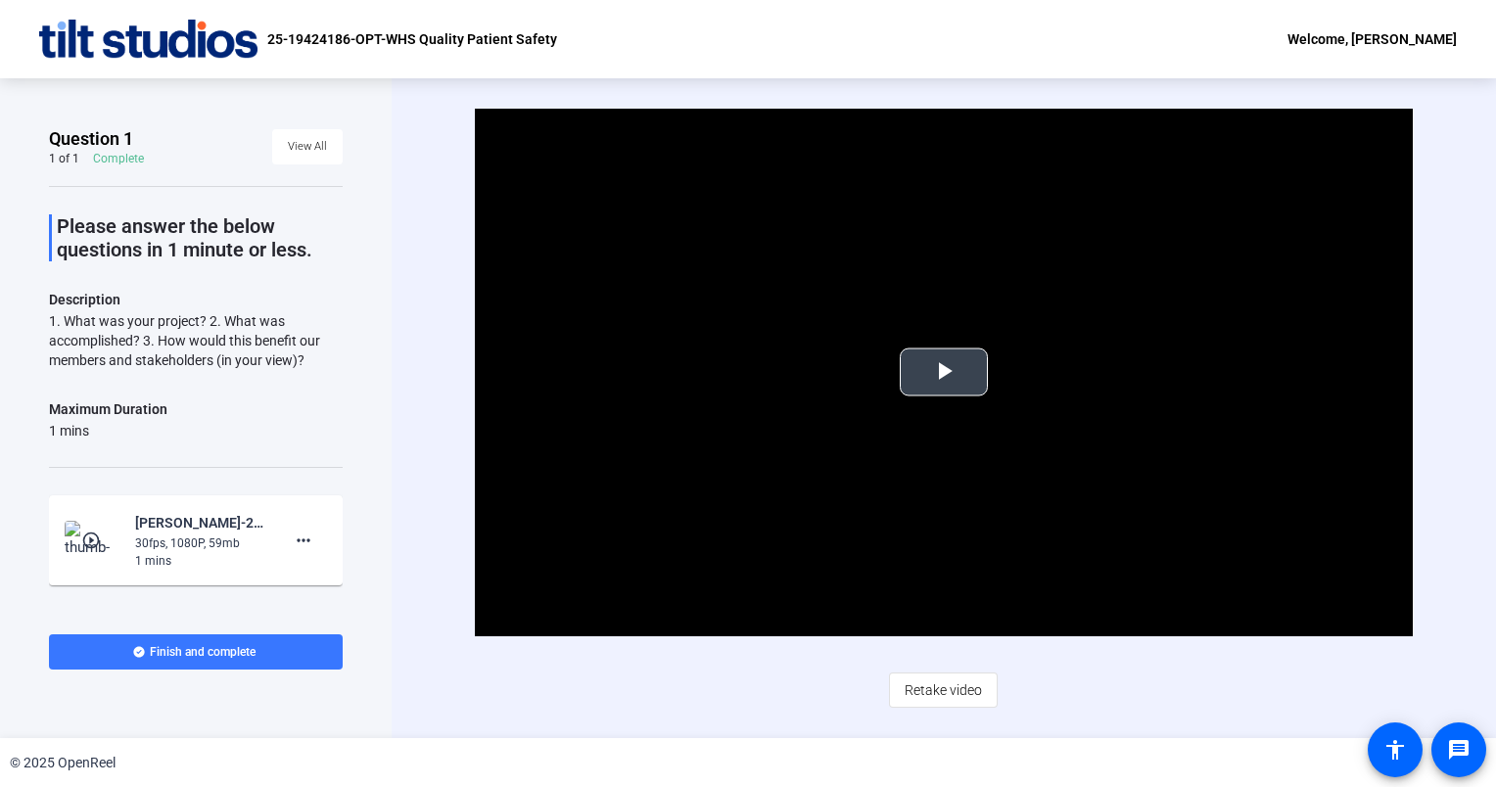
click at [944, 372] on span "Video Player" at bounding box center [944, 372] width 0 height 0
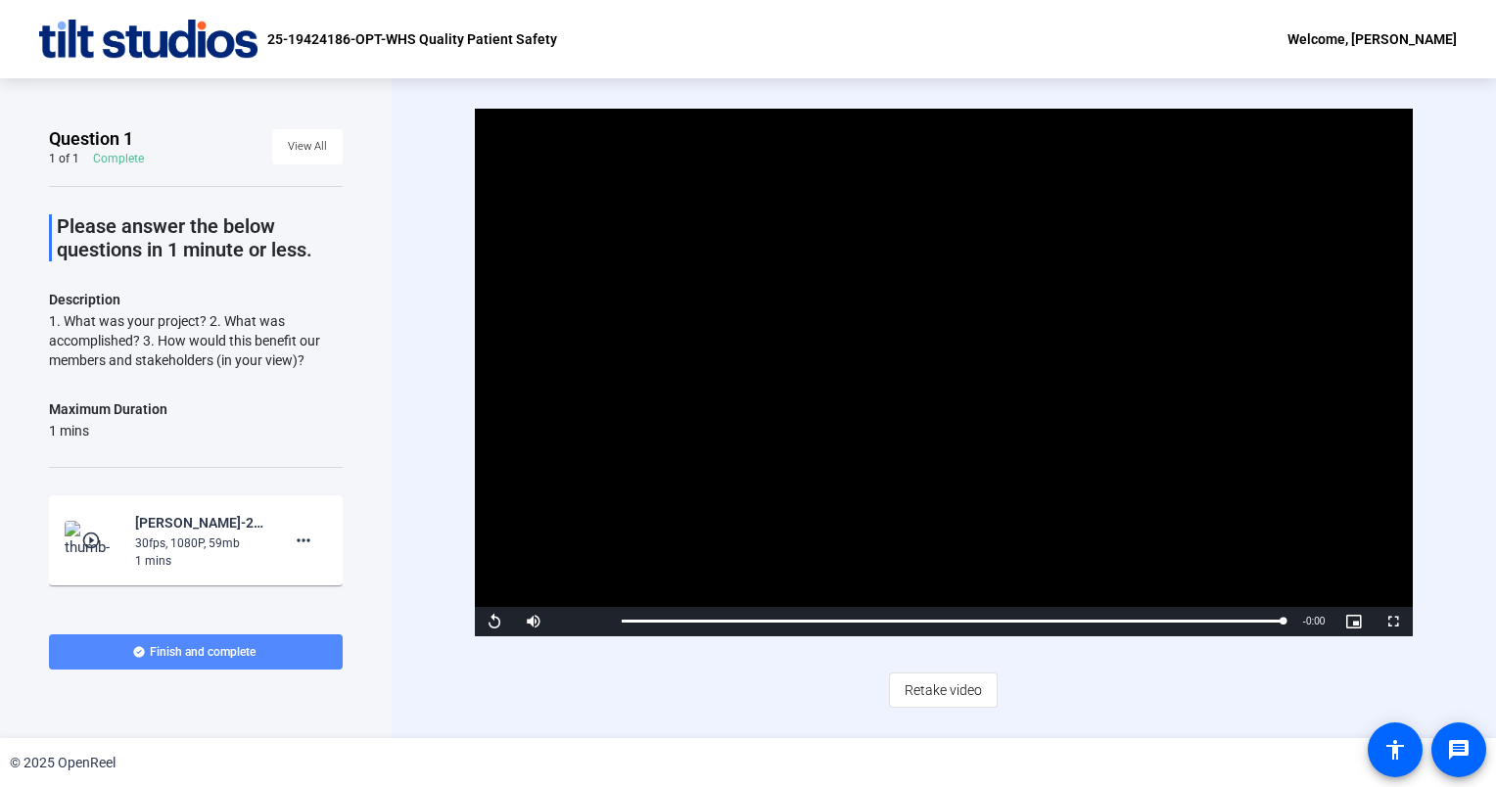
click at [258, 652] on span at bounding box center [196, 651] width 294 height 47
